Goal: Task Accomplishment & Management: Complete application form

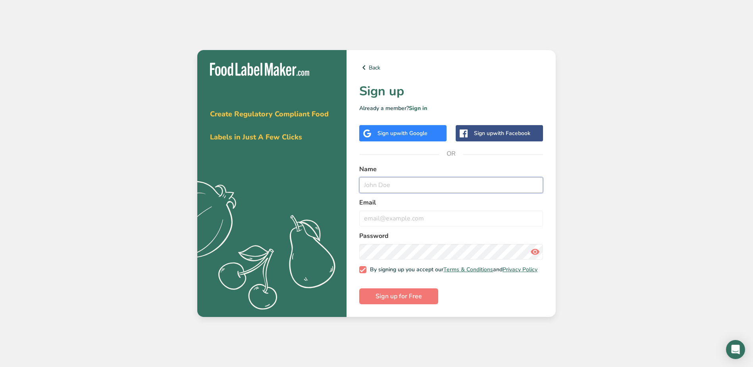
click at [402, 182] on input "text" at bounding box center [451, 185] width 184 height 16
type input "[PERSON_NAME]"
type input "[EMAIL_ADDRESS][DOMAIN_NAME]"
click at [386, 298] on span "Sign up for Free" at bounding box center [399, 297] width 46 height 10
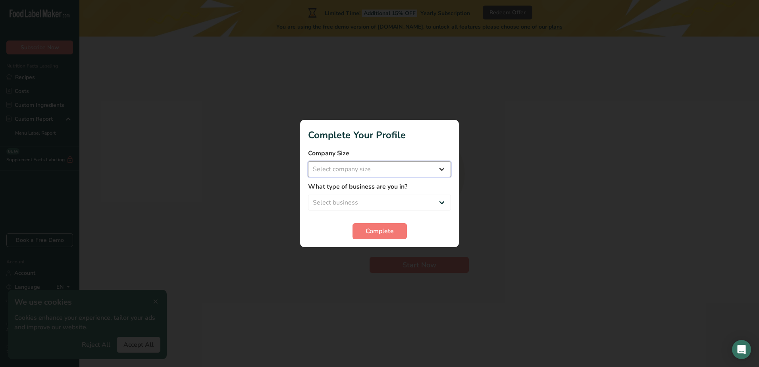
click at [440, 169] on select "Select company size Fewer than 10 Employees 10 to 50 Employees 51 to 500 Employ…" at bounding box center [379, 169] width 143 height 16
select select "3"
click at [308, 161] on select "Select company size Fewer than 10 Employees 10 to 50 Employees 51 to 500 Employ…" at bounding box center [379, 169] width 143 height 16
click at [445, 203] on select "Select business Packaged Food Manufacturer Restaurant & Cafe Bakery Meal Plans …" at bounding box center [379, 203] width 143 height 16
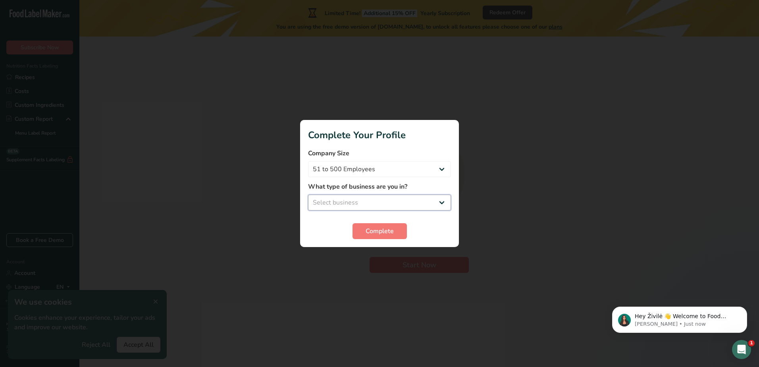
select select "1"
click at [308, 195] on select "Select business Packaged Food Manufacturer Restaurant & Cafe Bakery Meal Plans …" at bounding box center [379, 203] width 143 height 16
click at [387, 226] on span "Complete" at bounding box center [380, 231] width 28 height 10
